Goal: Communication & Community: Share content

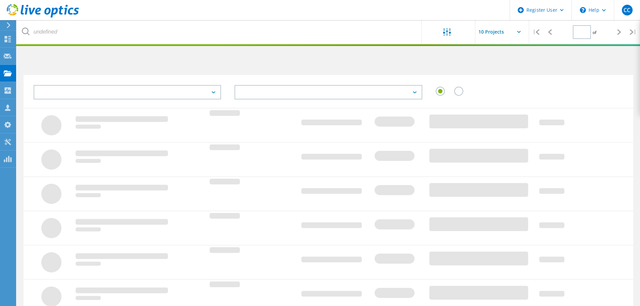
type input "1"
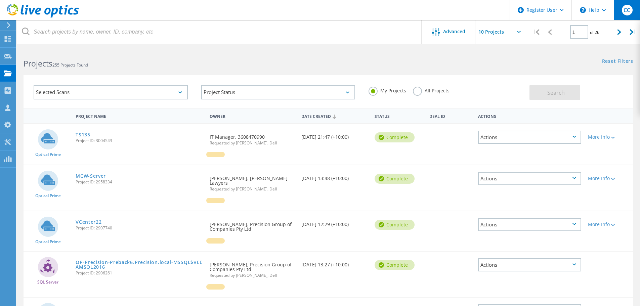
click at [636, 7] on div "CC" at bounding box center [627, 10] width 26 height 20
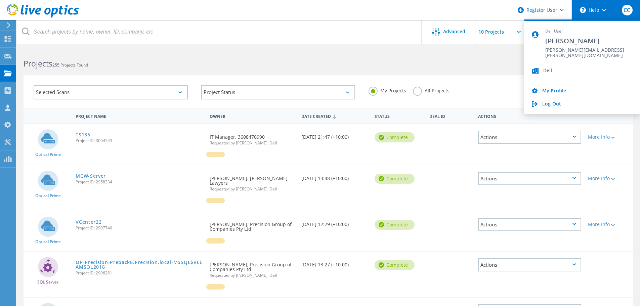
click at [594, 6] on div "\n Help" at bounding box center [592, 10] width 42 height 20
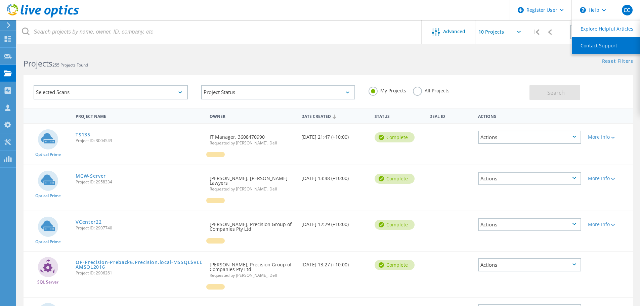
click at [599, 46] on link "Contact Support" at bounding box center [609, 45] width 75 height 16
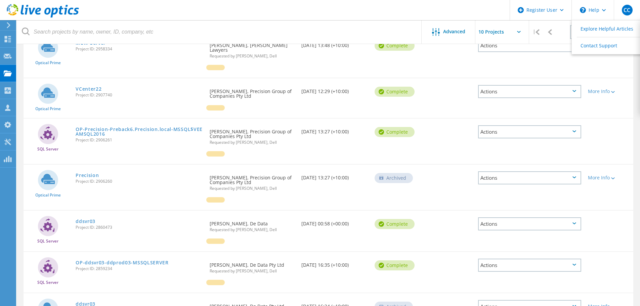
scroll to position [101, 0]
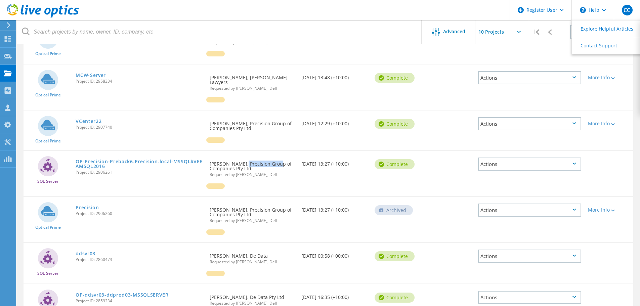
drag, startPoint x: 241, startPoint y: 164, endPoint x: 276, endPoint y: 163, distance: 35.3
click at [276, 163] on div "Requested By Roger Hatem, Precision Group of Companies Pty Ltd Requested by Cha…" at bounding box center [251, 167] width 91 height 33
copy div "Precision Group"
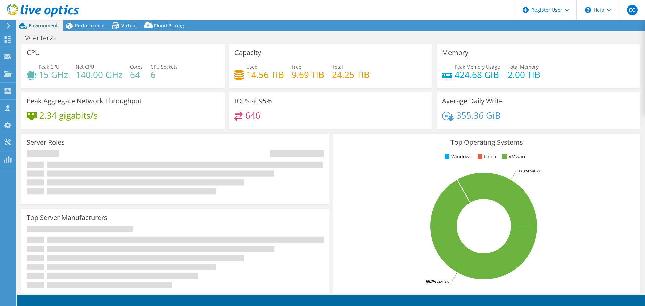
select select "USD"
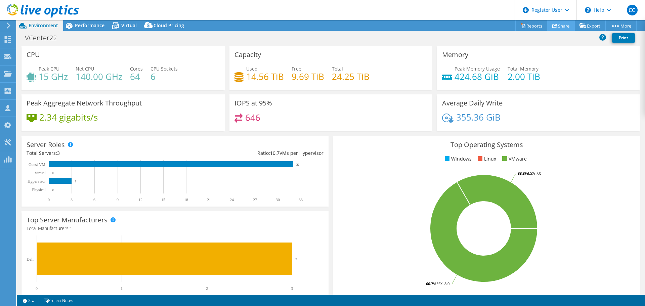
click at [552, 27] on icon at bounding box center [554, 25] width 5 height 5
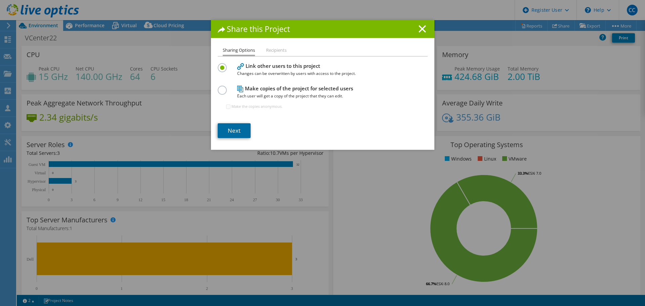
click at [228, 130] on link "Next" at bounding box center [234, 130] width 33 height 15
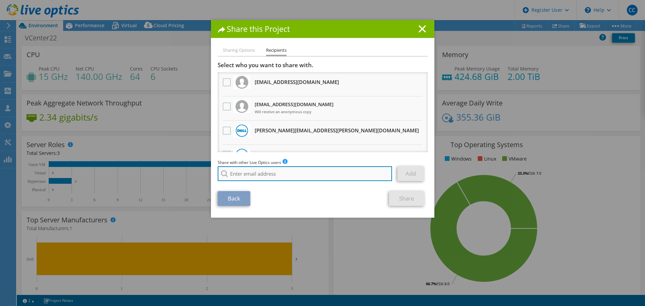
click at [280, 172] on input "search" at bounding box center [305, 173] width 175 height 15
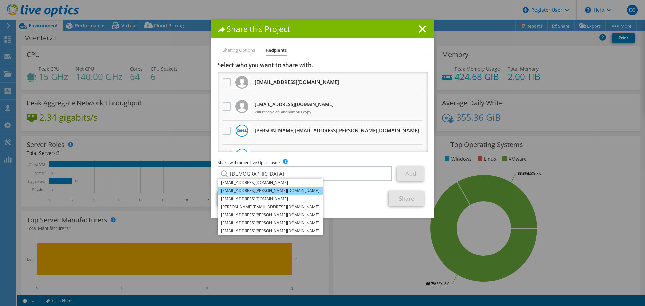
click at [273, 189] on li "Shiva.B.Kumar@dell.com" at bounding box center [270, 191] width 105 height 8
type input "Shiva.B.Kumar@dell.com"
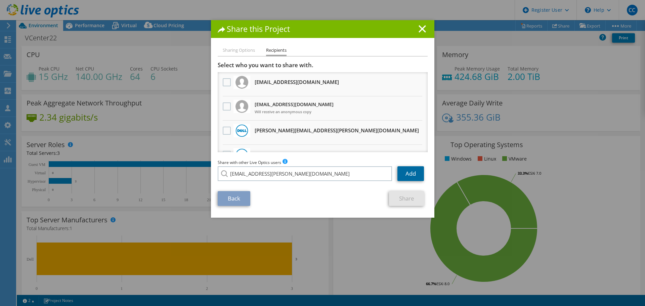
click at [413, 173] on link "Add" at bounding box center [410, 173] width 27 height 15
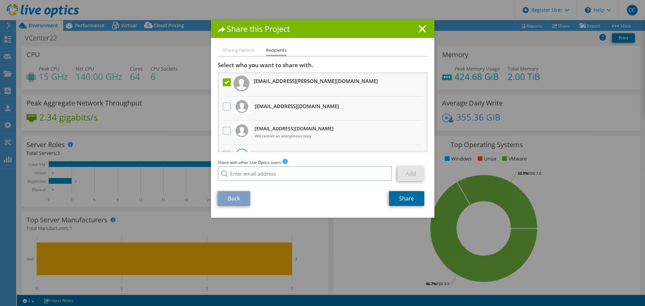
click at [410, 195] on link "Share" at bounding box center [406, 198] width 35 height 15
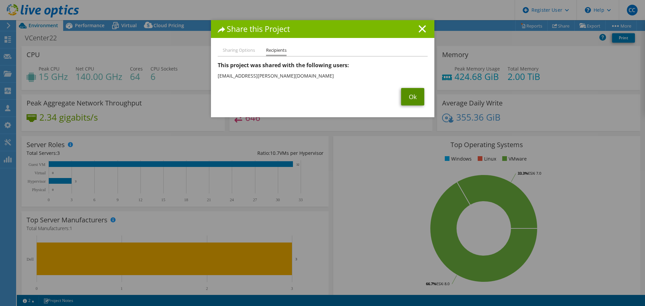
click at [407, 92] on link "Ok" at bounding box center [412, 96] width 23 height 17
